Goal: Task Accomplishment & Management: Manage account settings

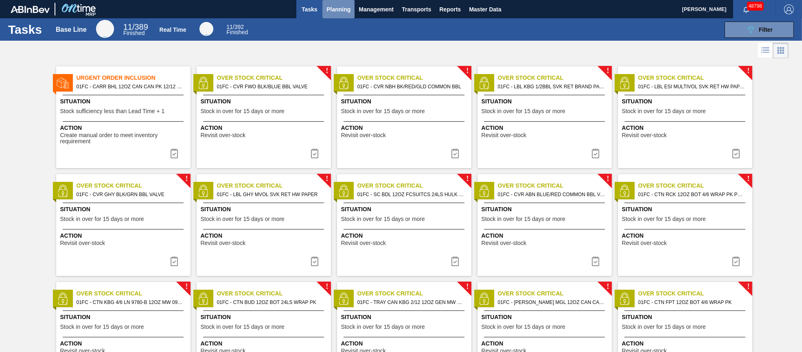
click at [340, 10] on span "Planning" at bounding box center [339, 9] width 24 height 10
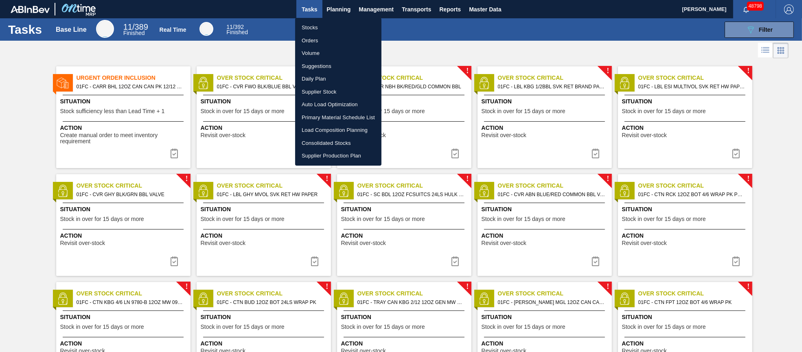
click at [310, 39] on li "Orders" at bounding box center [338, 40] width 86 height 13
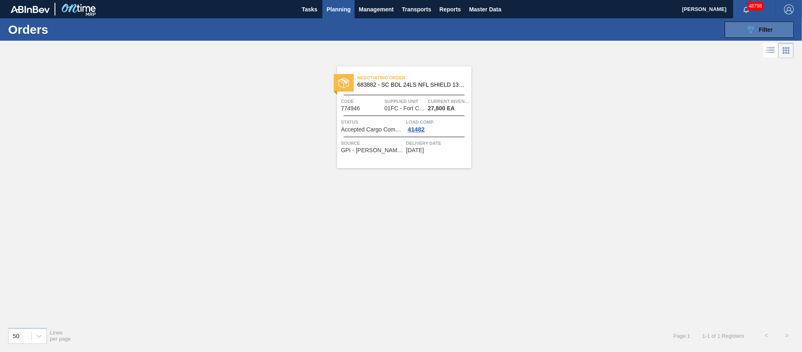
click at [757, 33] on div "089F7B8B-B2A5-4AFE-B5C0-19BA573D28AC Filter" at bounding box center [759, 30] width 27 height 10
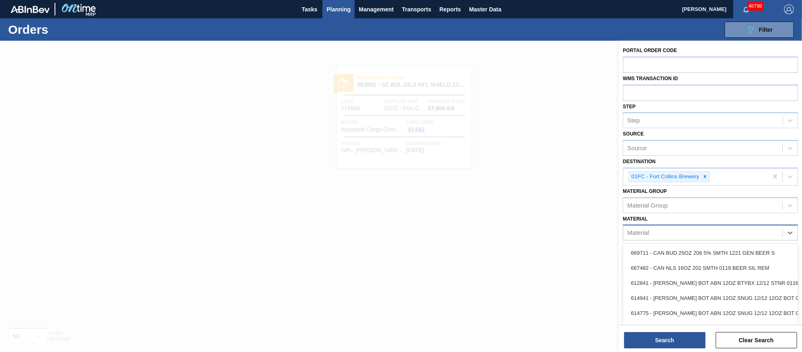
click at [691, 230] on div "Material" at bounding box center [702, 233] width 159 height 12
type input "677270"
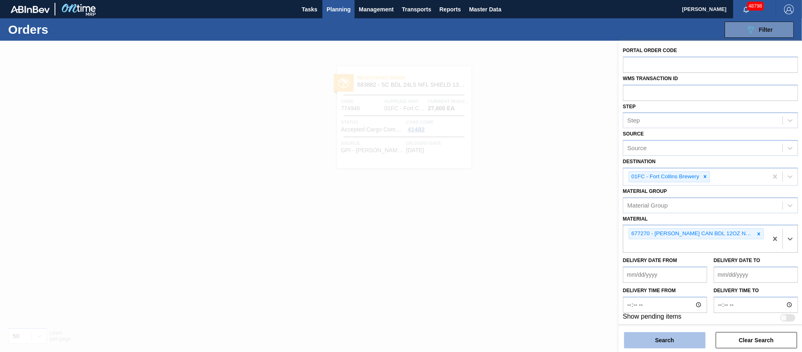
click at [687, 339] on button "Search" at bounding box center [664, 340] width 81 height 16
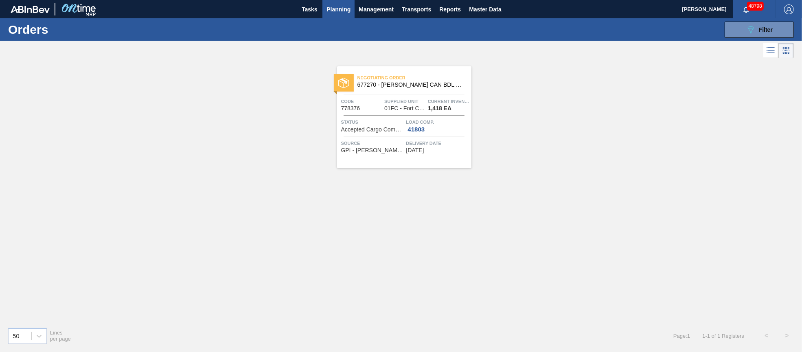
click at [399, 106] on span "01FC - Fort Collins Brewery" at bounding box center [404, 108] width 41 height 6
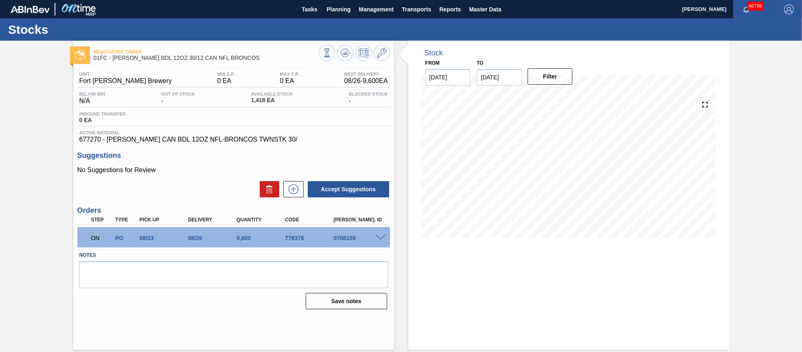
click at [378, 240] on span at bounding box center [381, 238] width 10 height 6
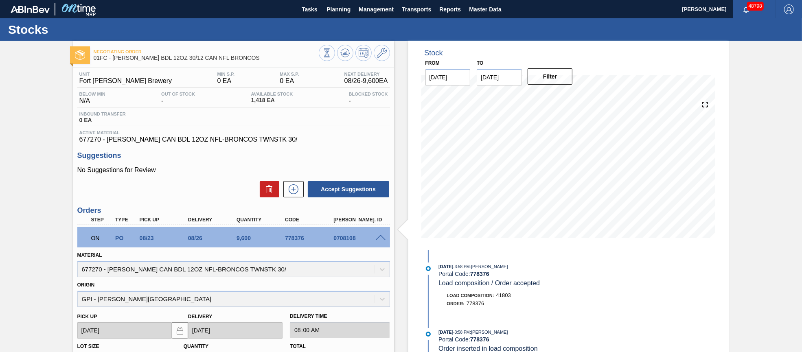
scroll to position [51, 0]
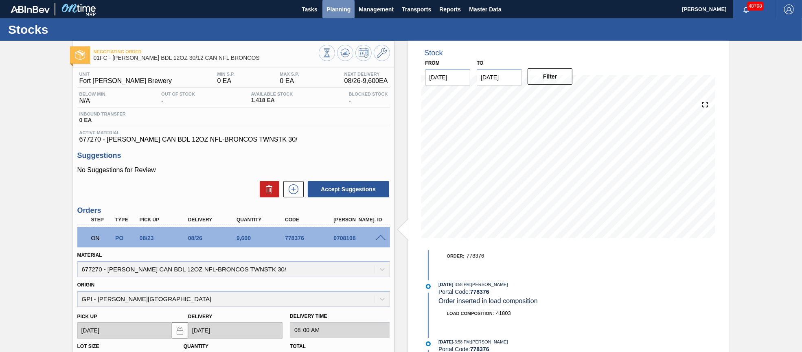
click at [346, 11] on span "Planning" at bounding box center [339, 9] width 24 height 10
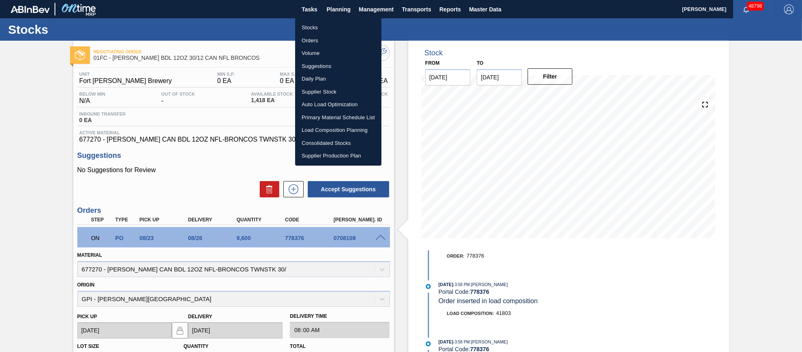
click at [332, 38] on li "Orders" at bounding box center [338, 40] width 86 height 13
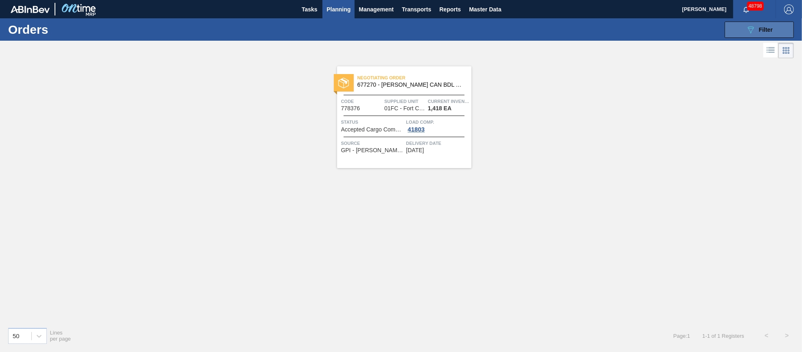
click at [750, 31] on icon at bounding box center [751, 29] width 6 height 7
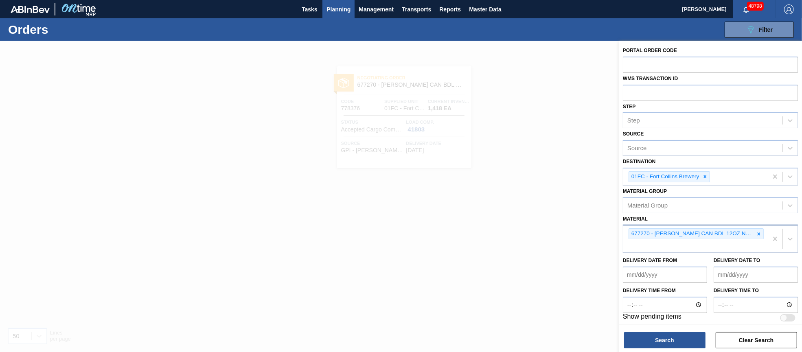
click at [689, 242] on div "677270 - [PERSON_NAME] CAN BDL 12OZ NFL-BRONCOS TWNSTK 30/" at bounding box center [695, 239] width 145 height 27
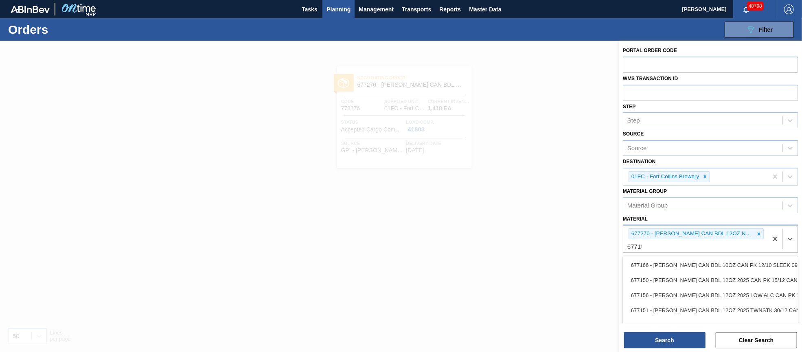
type input "677151"
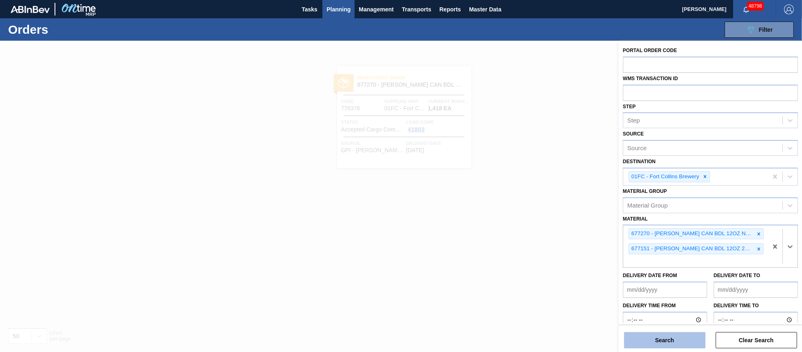
click at [673, 337] on button "Search" at bounding box center [664, 340] width 81 height 16
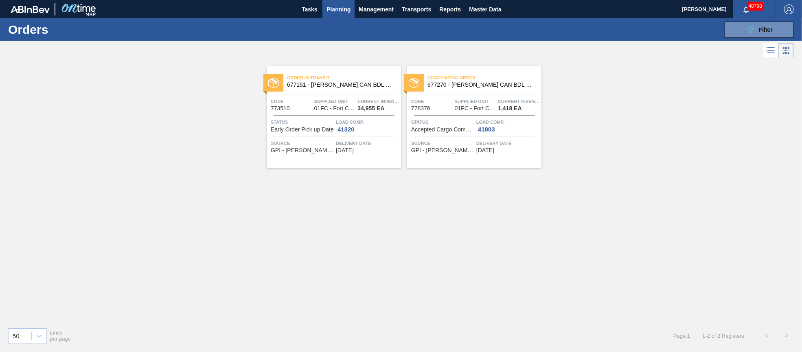
click at [339, 103] on span "Supplied Unit" at bounding box center [335, 101] width 42 height 8
click at [468, 104] on span "Supplied Unit" at bounding box center [476, 101] width 42 height 8
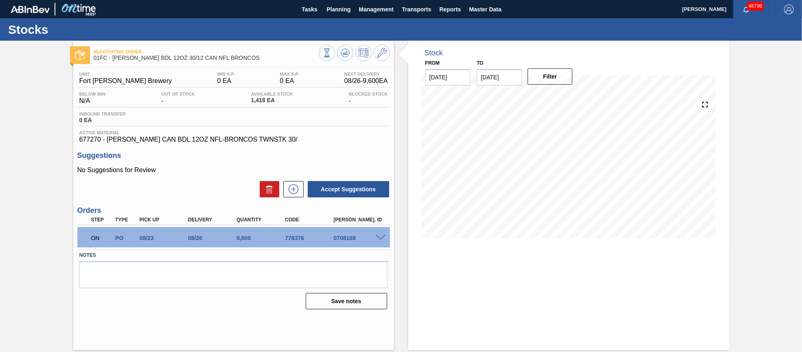
click at [378, 237] on span at bounding box center [381, 238] width 10 height 6
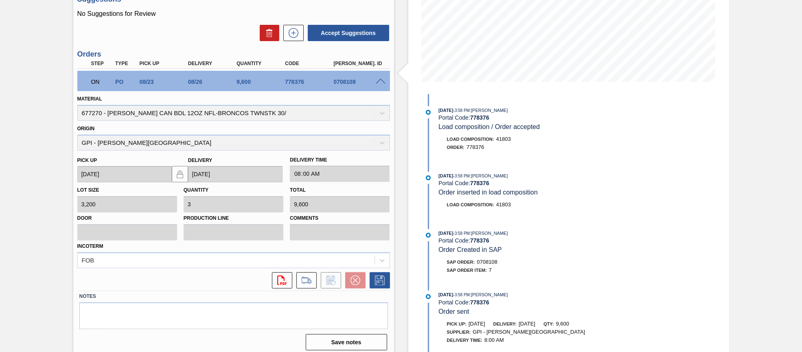
scroll to position [161, 0]
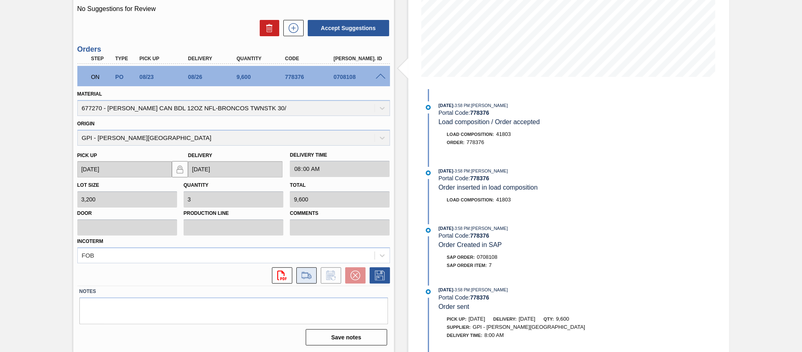
click at [305, 277] on icon at bounding box center [307, 275] width 10 height 6
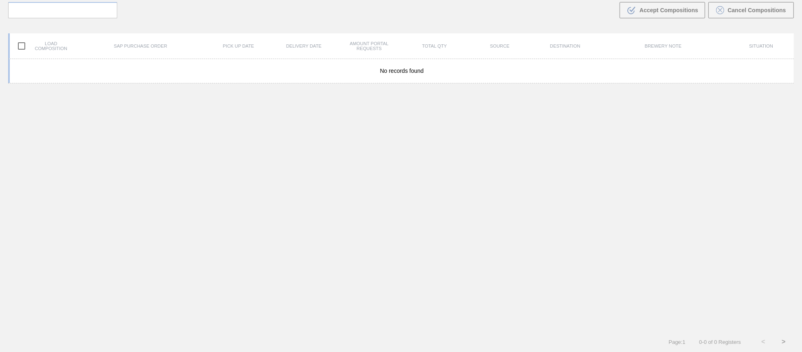
scroll to position [58, 0]
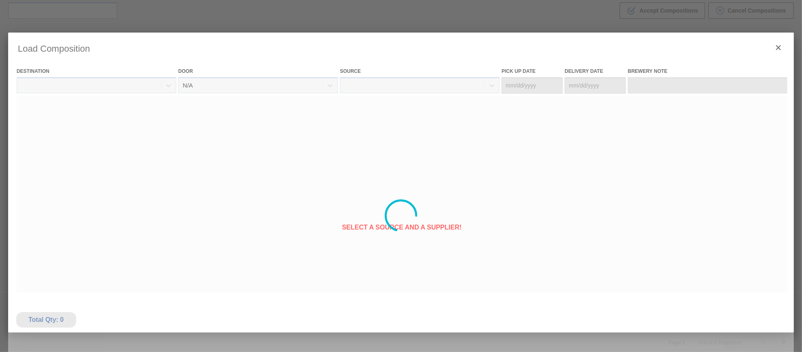
type Date "[DATE]"
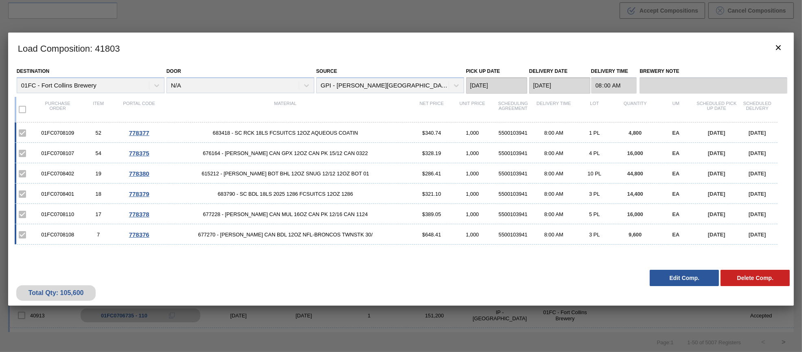
click at [138, 236] on span "778376" at bounding box center [139, 234] width 20 height 7
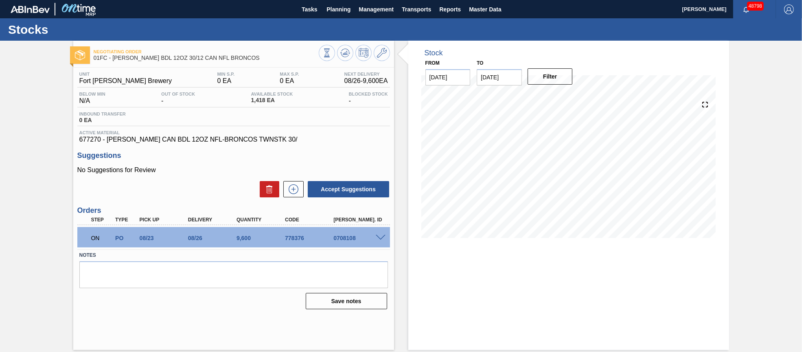
click at [379, 240] on span at bounding box center [381, 238] width 10 height 6
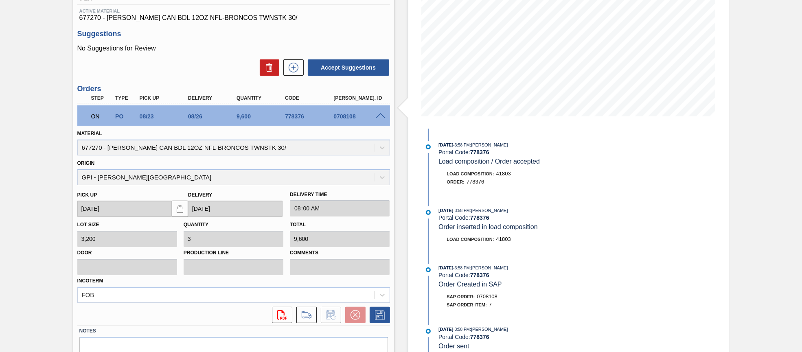
scroll to position [161, 0]
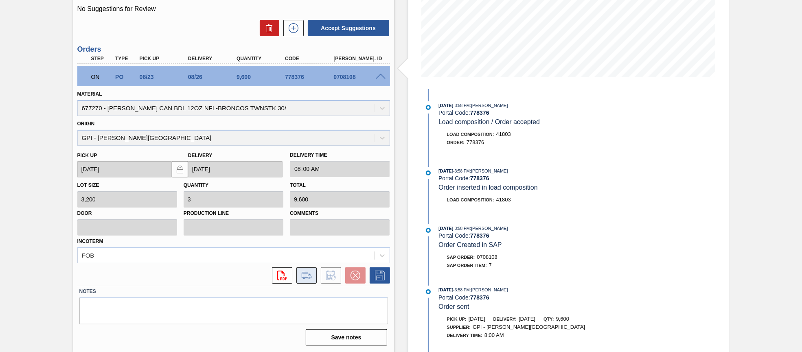
click at [305, 278] on icon at bounding box center [306, 276] width 13 height 10
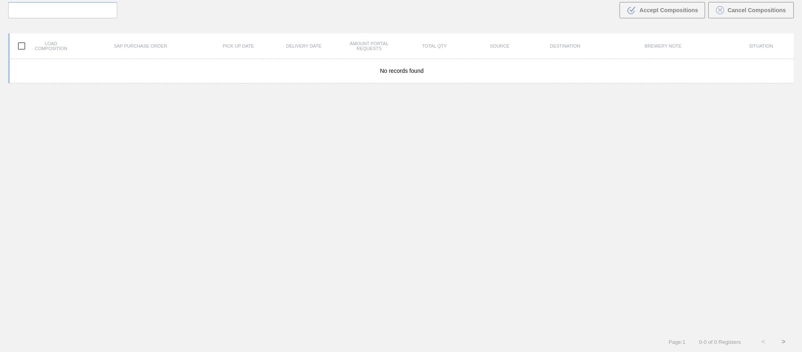
scroll to position [58, 0]
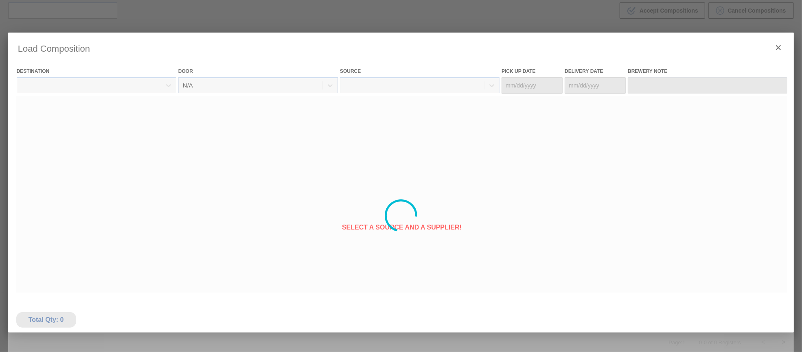
type Date "[DATE]"
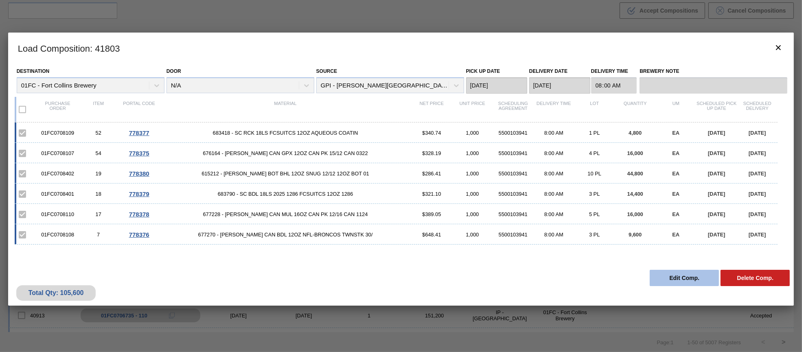
click at [680, 277] on button "Edit Comp." at bounding box center [684, 278] width 69 height 16
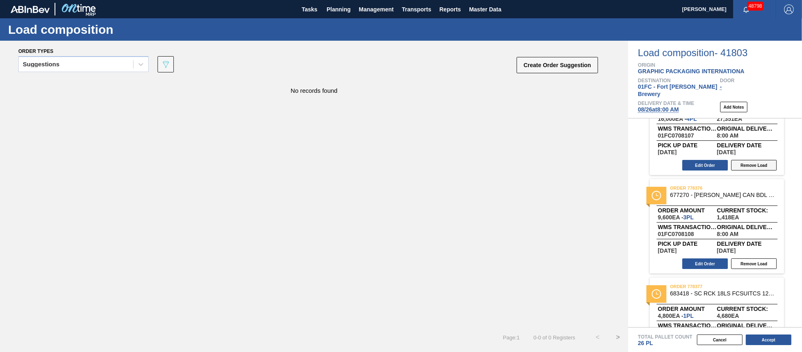
scroll to position [61, 0]
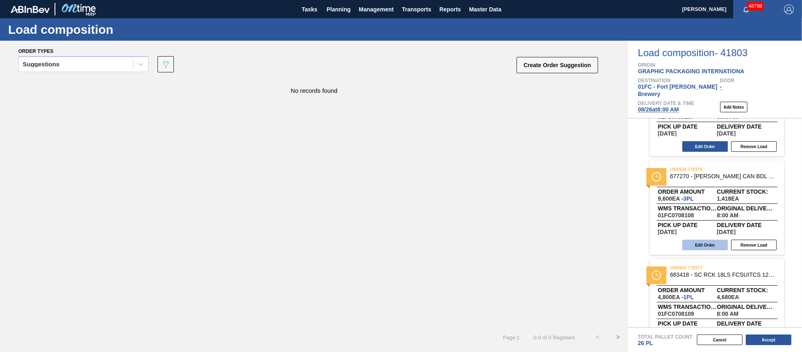
click at [706, 240] on button "Edit Order" at bounding box center [705, 245] width 46 height 11
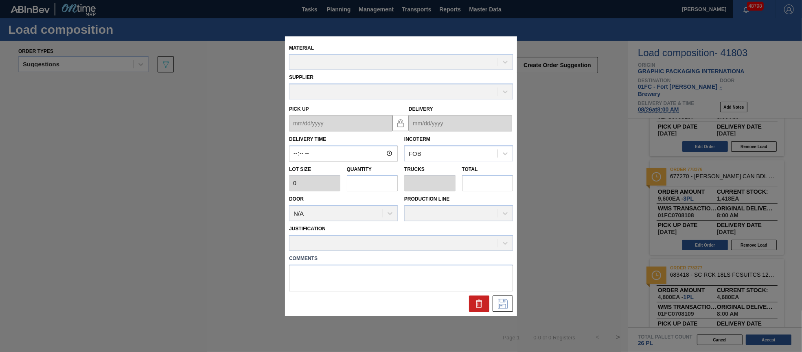
type input "08:00:00"
type input "3,200"
type input "3"
type input "0.115"
type input "9,600"
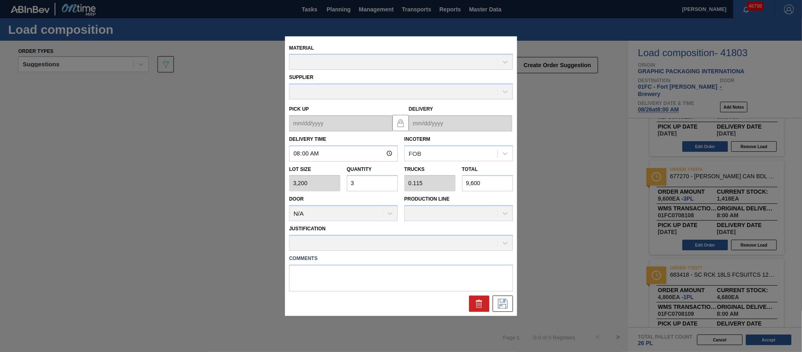
type up "[DATE]"
type input "[DATE]"
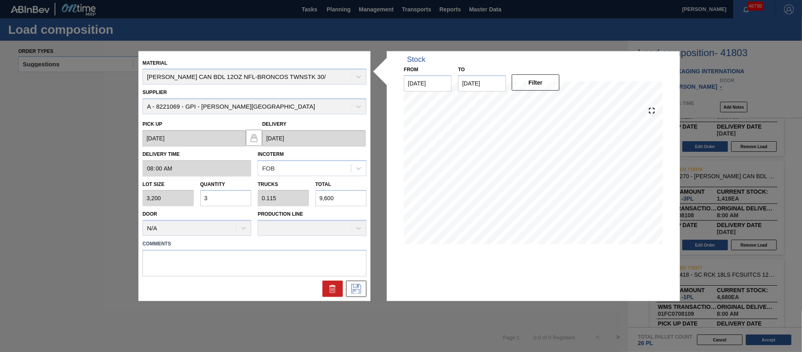
click at [214, 197] on input "3" at bounding box center [225, 198] width 51 height 16
type input "0"
type input "2"
type input "0.077"
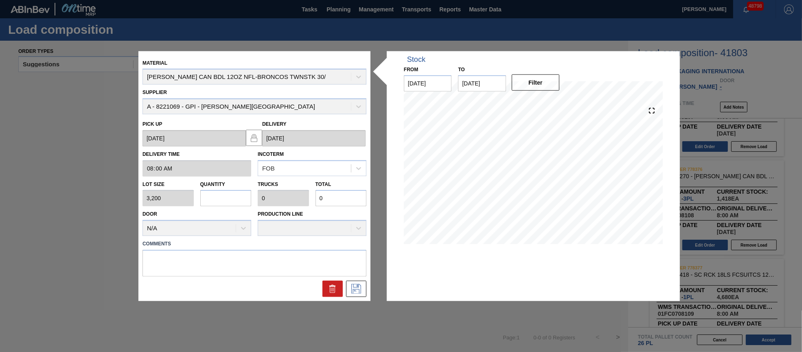
type input "6,400"
type input "2"
click at [214, 197] on input "2" at bounding box center [225, 198] width 51 height 16
type input "0"
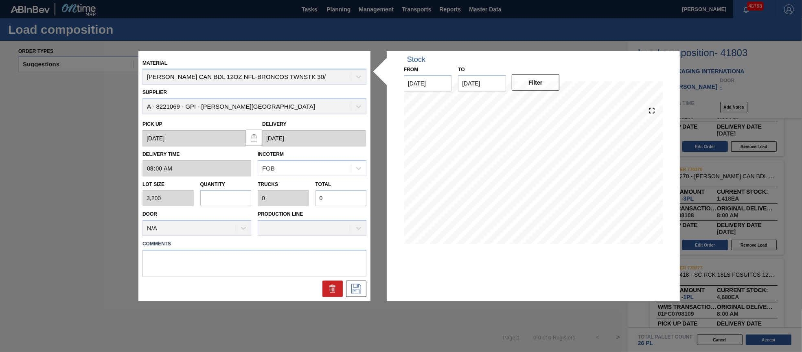
type input "3"
type input "0.115"
type input "9,600"
click at [193, 198] on div "Lot size 3,200 Quantity 3 Trucks 0.115 Total 9,600" at bounding box center [254, 191] width 230 height 30
type input "2"
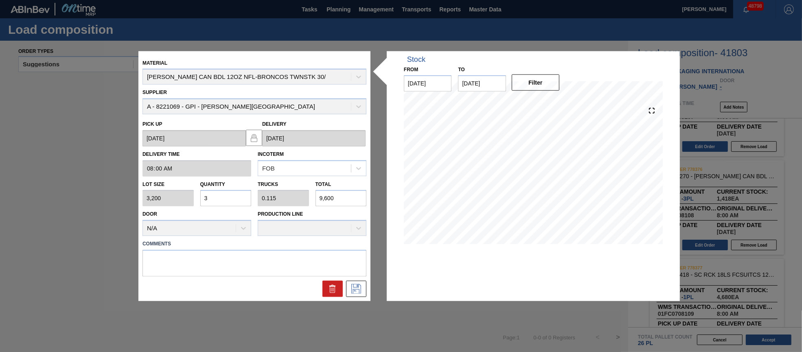
type input "0.077"
type input "6,400"
type input "2.5"
type input "0.096"
type input "8,000"
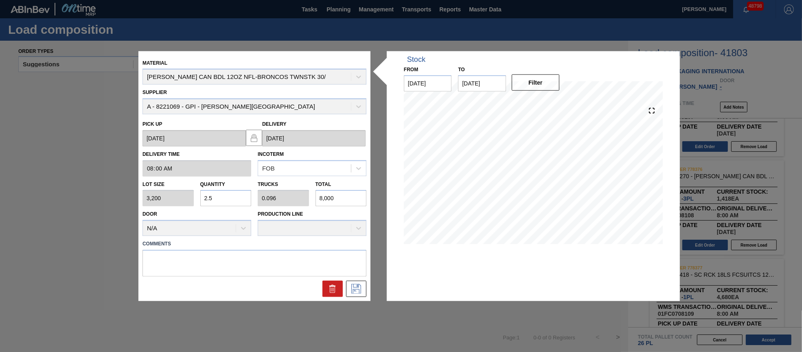
type input "2."
type input "0.077"
type input "6,400"
type input "2"
type input "0"
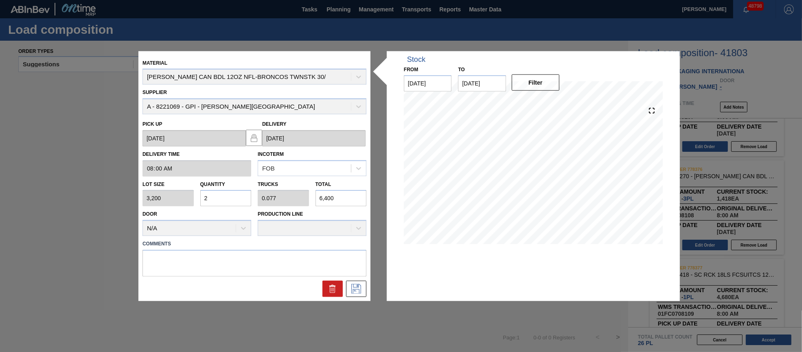
type input "0"
type input "3"
type input "0.115"
type input "9,600"
click at [208, 193] on input "3" at bounding box center [225, 198] width 51 height 16
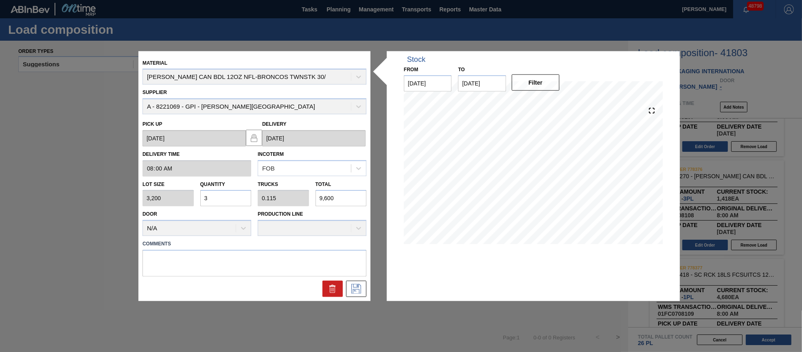
click at [229, 199] on input "3" at bounding box center [225, 198] width 51 height 16
type input "0"
type input "2"
type input "0.077"
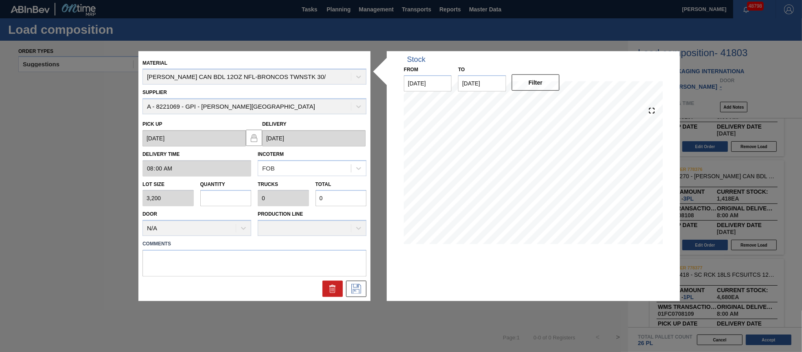
type input "6,400"
type input "2.6"
type input "0.1"
type input "8,320"
type input "2.62"
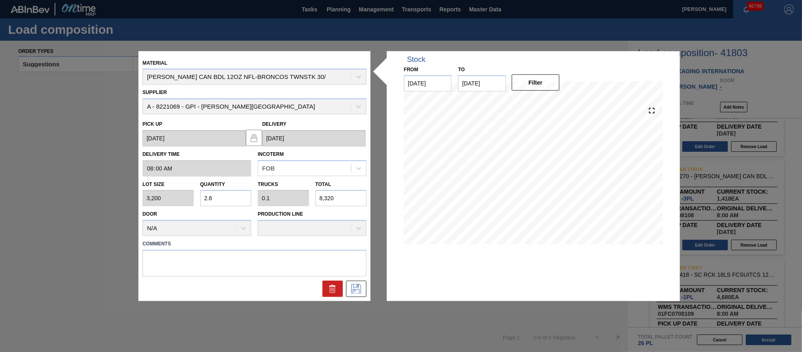
type input "0.101"
type input "8,384"
type input "2.625"
type input "8,400"
type input "2.625"
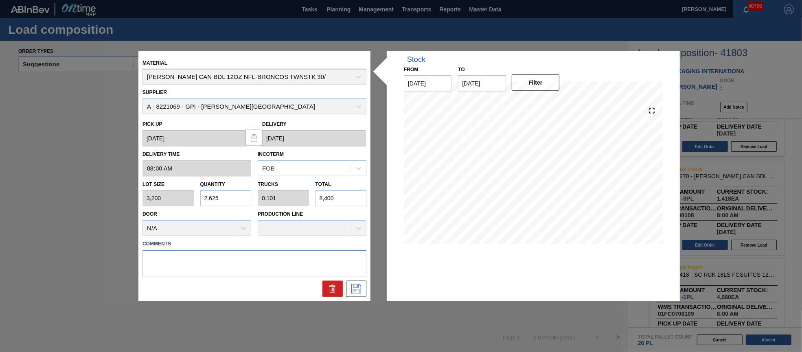
click at [192, 261] on textarea at bounding box center [255, 263] width 224 height 27
type textarea "Supplier only has 8400 ea remaining, qty edited to match availability."
click at [357, 287] on icon at bounding box center [356, 289] width 13 height 10
click at [364, 287] on button at bounding box center [356, 289] width 20 height 16
click at [226, 198] on input "2.625" at bounding box center [225, 198] width 51 height 16
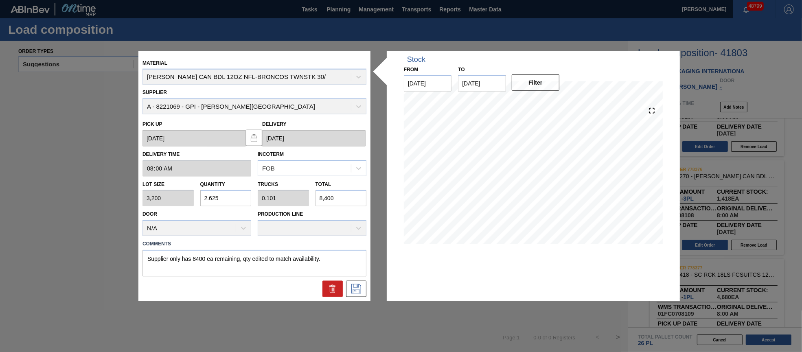
click at [171, 200] on div "Lot size 3,200 Quantity 2.625 Trucks 0.101 Total 8,400" at bounding box center [254, 191] width 230 height 30
type input "3"
type input "0.115"
type input "9,600"
type input "3"
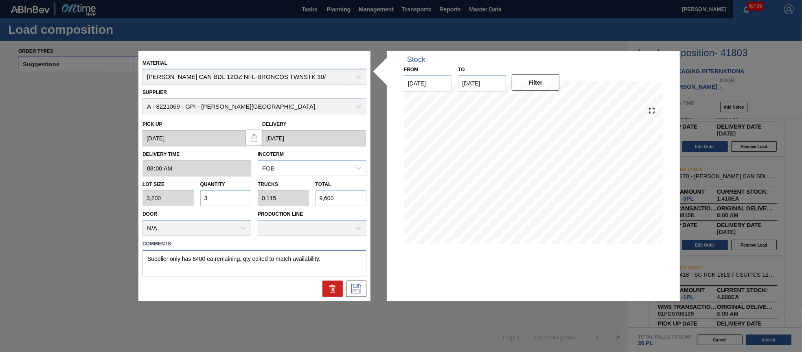
drag, startPoint x: 326, startPoint y: 257, endPoint x: 243, endPoint y: 254, distance: 83.5
click at [243, 254] on textarea "Supplier only has 8400 ea remaining, qty edited to match availability." at bounding box center [255, 263] width 224 height 27
type textarea "Supplier only has 8400 ea remaining, will ship all remaining."
click at [364, 287] on button at bounding box center [356, 289] width 20 height 16
